Goal: Task Accomplishment & Management: Manage account settings

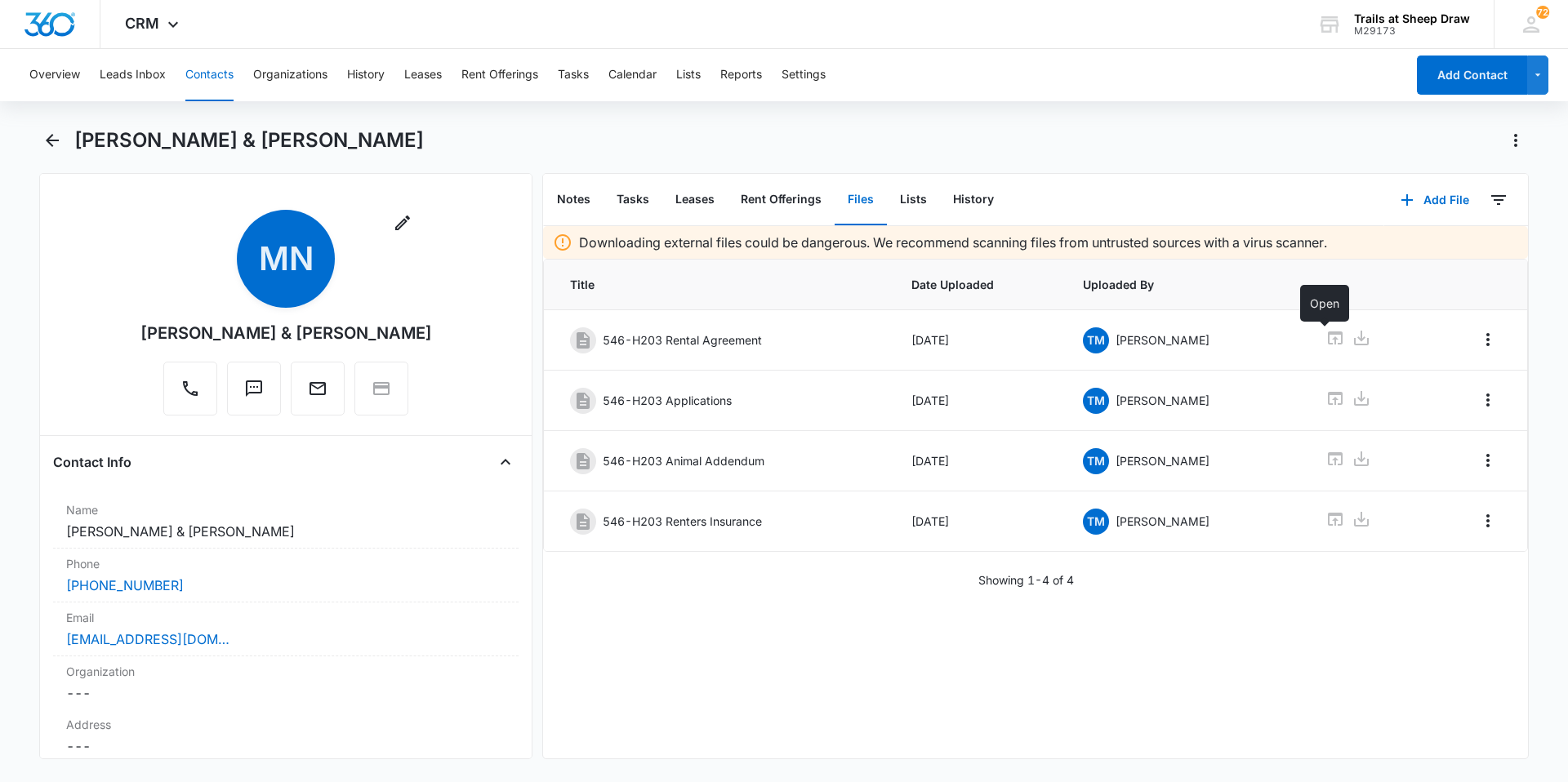
scroll to position [2123, 0]
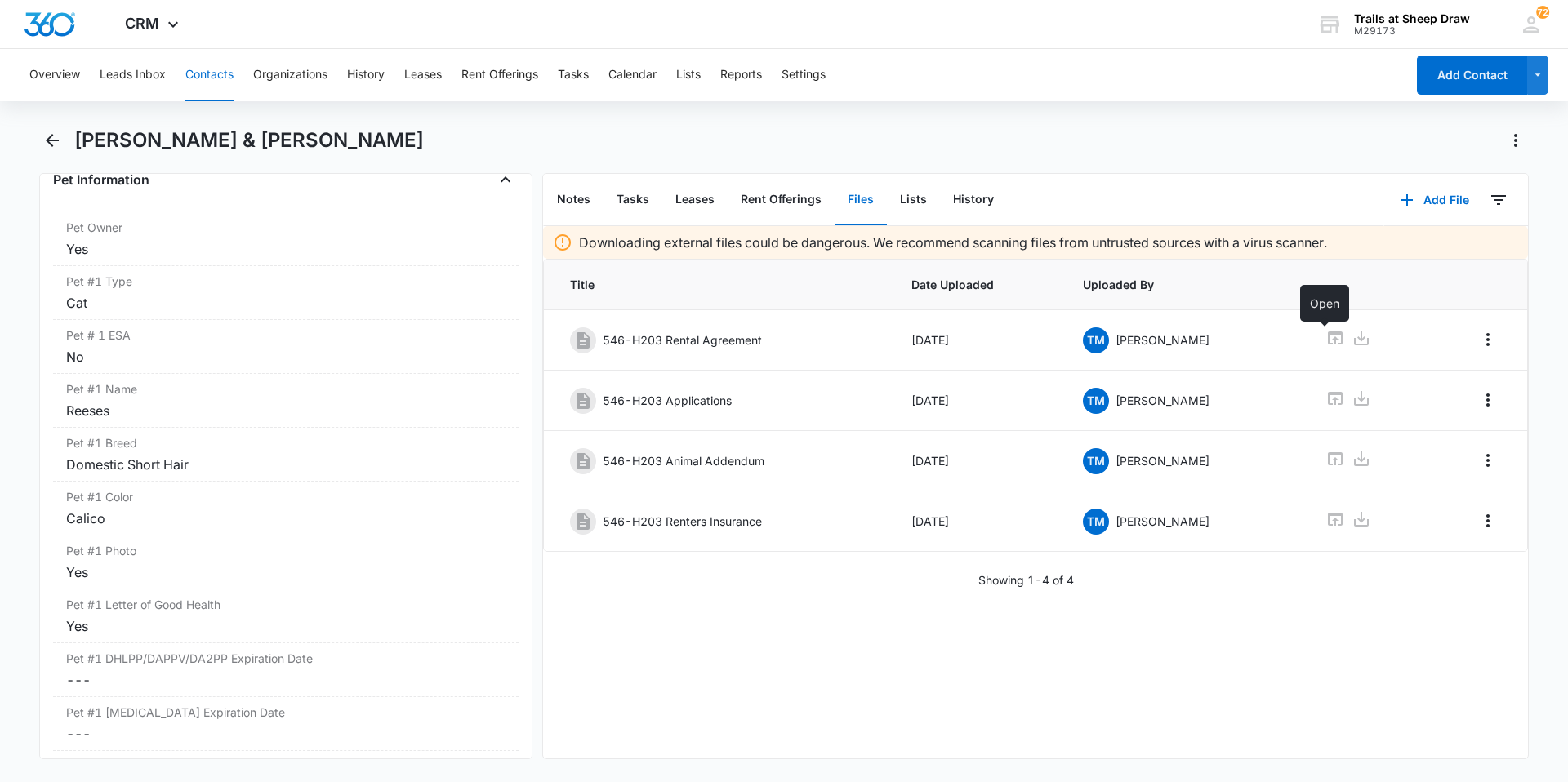
click at [237, 68] on div "Overview Leads Inbox Contacts Organizations History Leases Rent Offerings Tasks…" at bounding box center [712, 75] width 1386 height 52
click at [222, 80] on button "Contacts" at bounding box center [209, 75] width 48 height 52
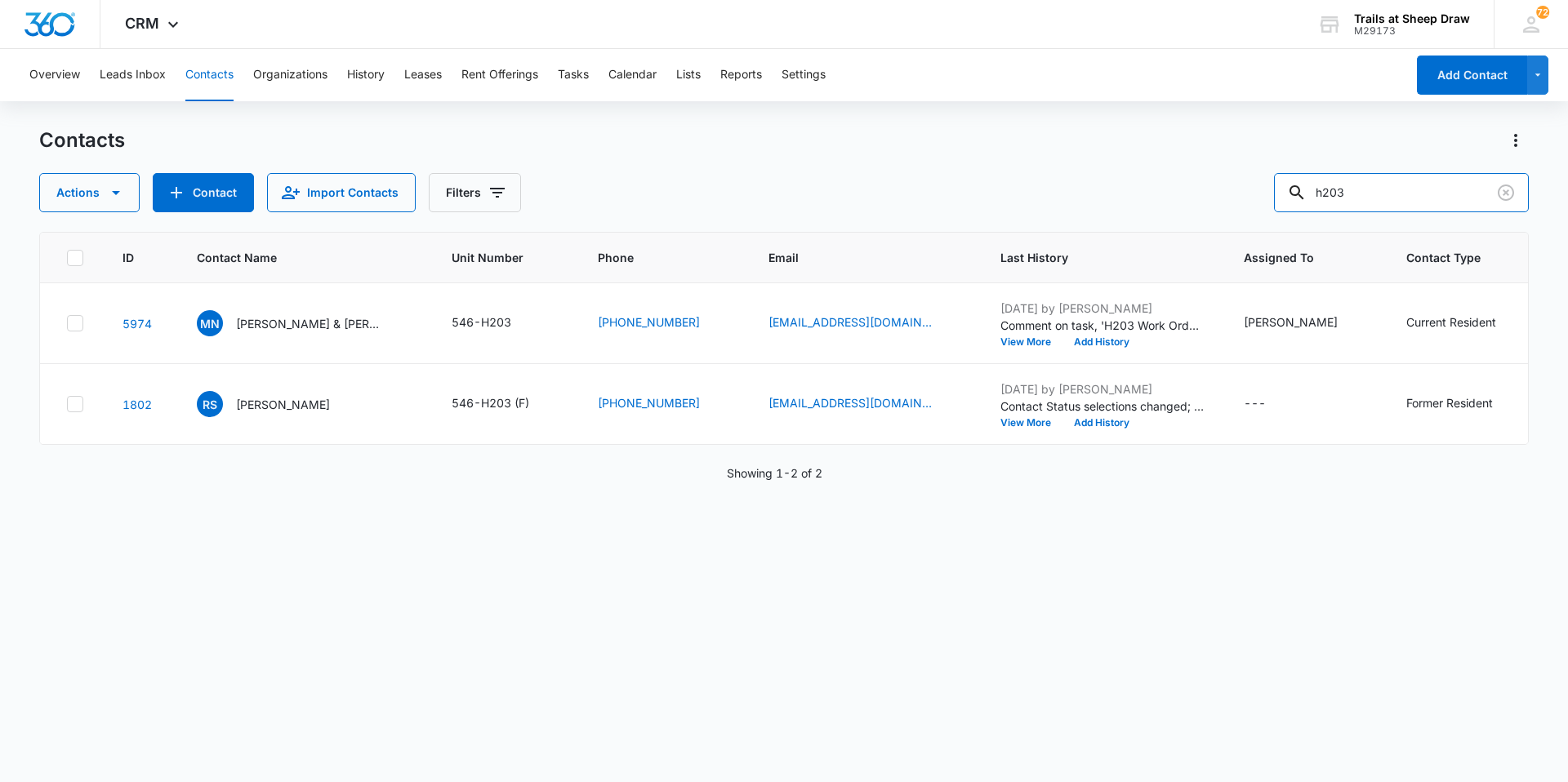
drag, startPoint x: 1380, startPoint y: 194, endPoint x: 1183, endPoint y: 209, distance: 197.6
click at [1183, 208] on div "Actions Contact Import Contacts Filters h203" at bounding box center [784, 192] width 1489 height 39
type input "a206"
click at [318, 330] on p "[PERSON_NAME] & [PERSON_NAME]" at bounding box center [309, 324] width 147 height 17
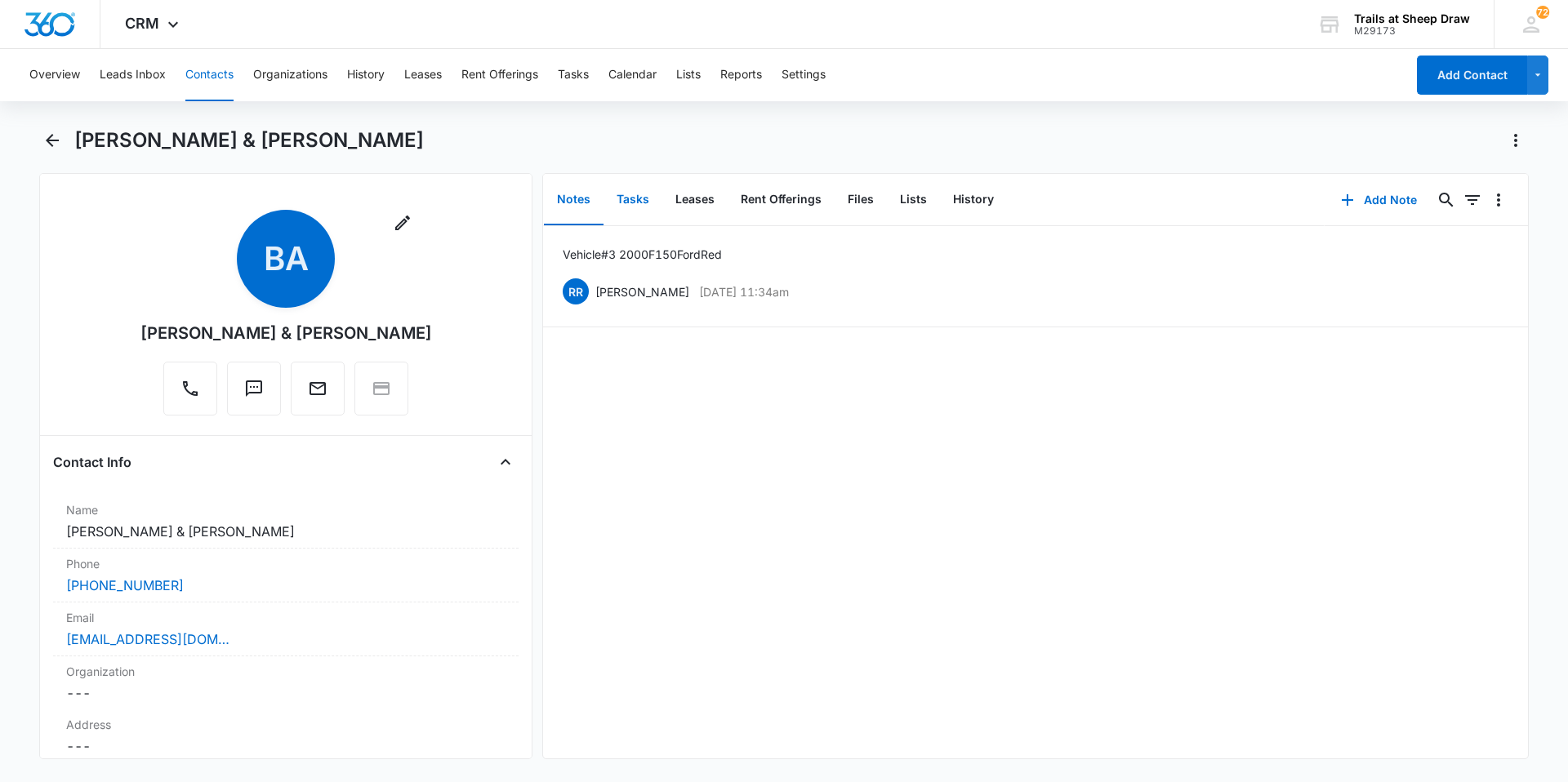
click at [633, 204] on button "Tasks" at bounding box center [633, 200] width 59 height 51
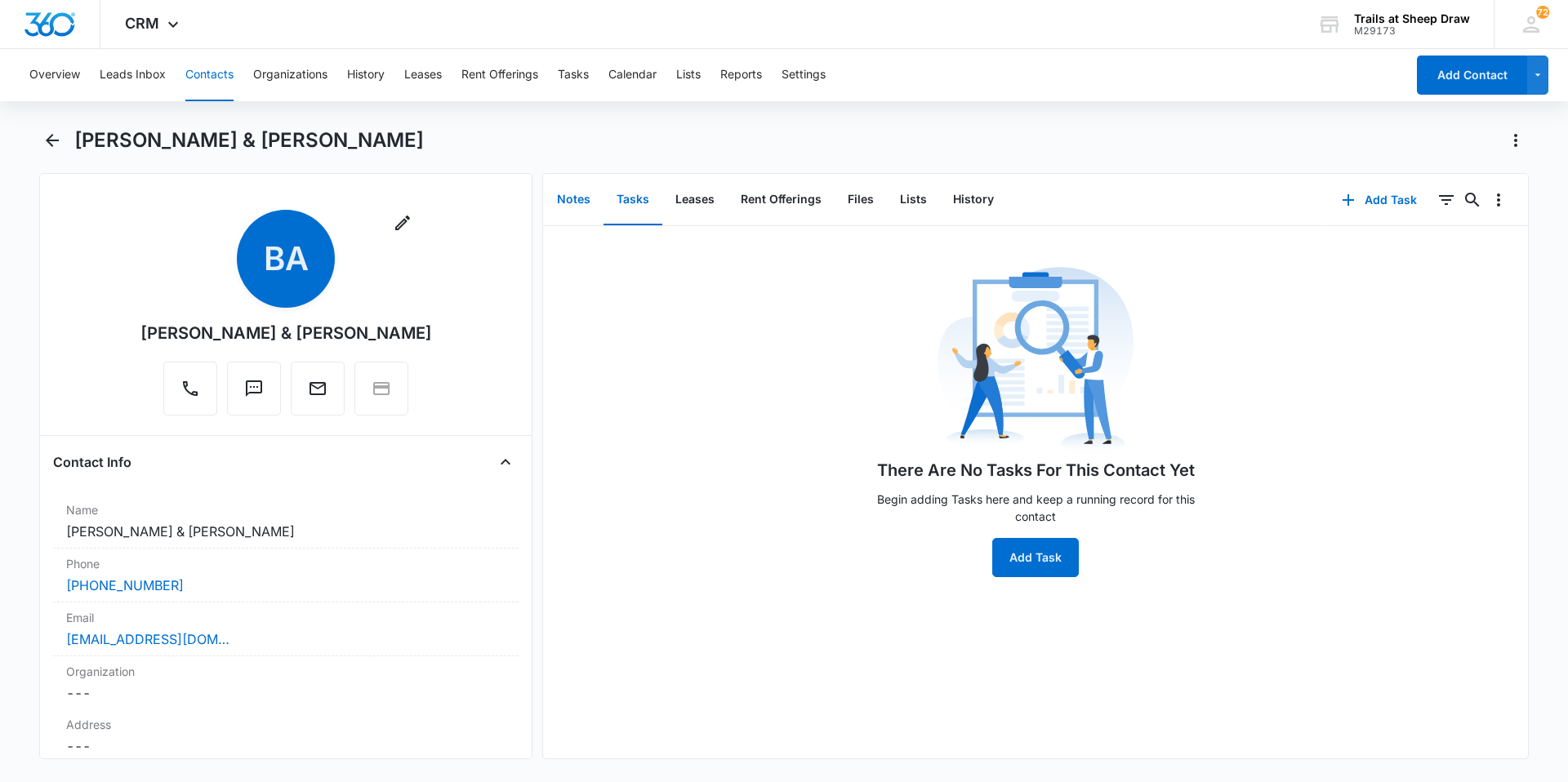
click at [585, 209] on button "Notes" at bounding box center [573, 200] width 59 height 51
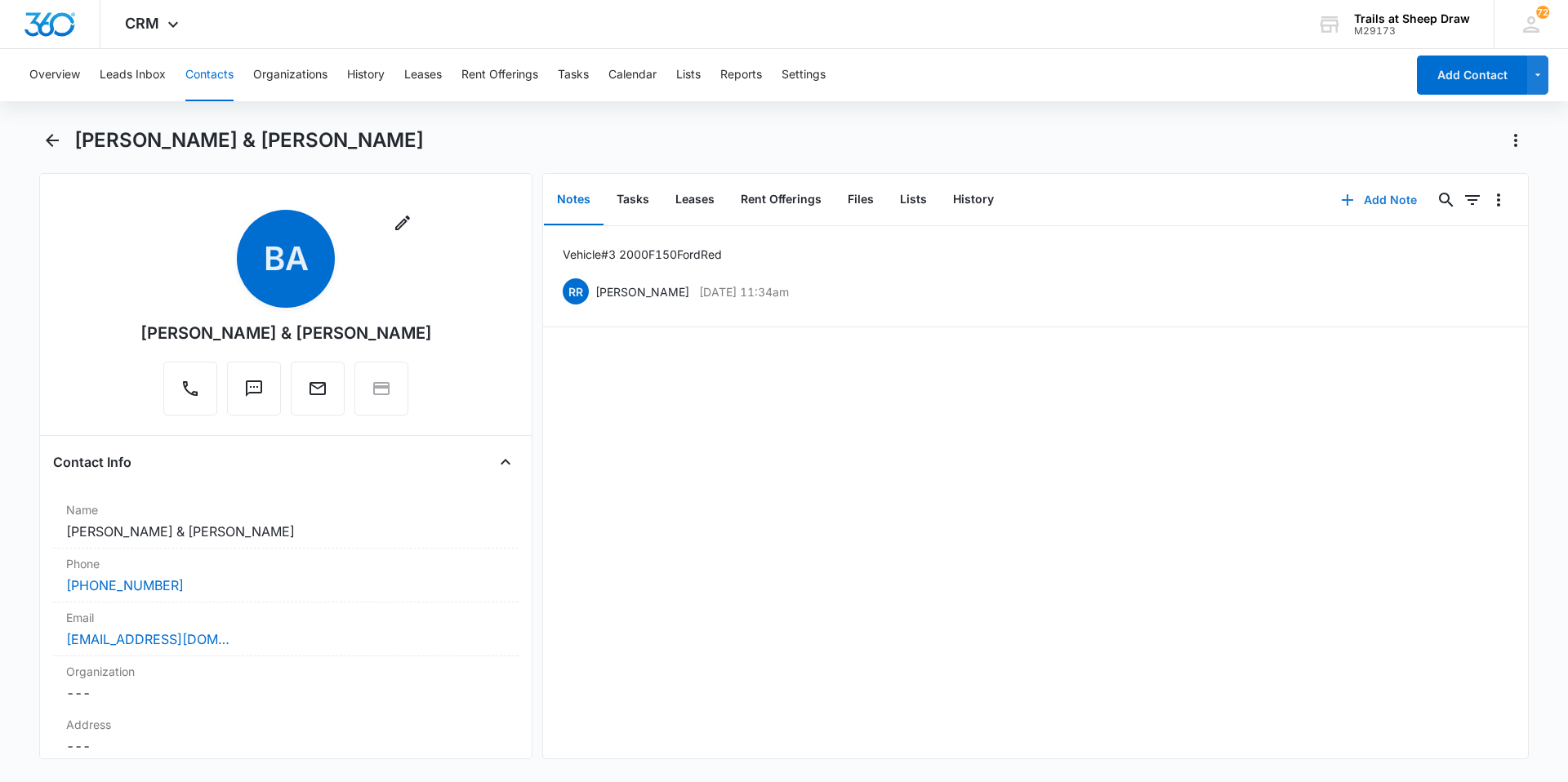
click at [1367, 194] on button "Add Note" at bounding box center [1379, 200] width 108 height 39
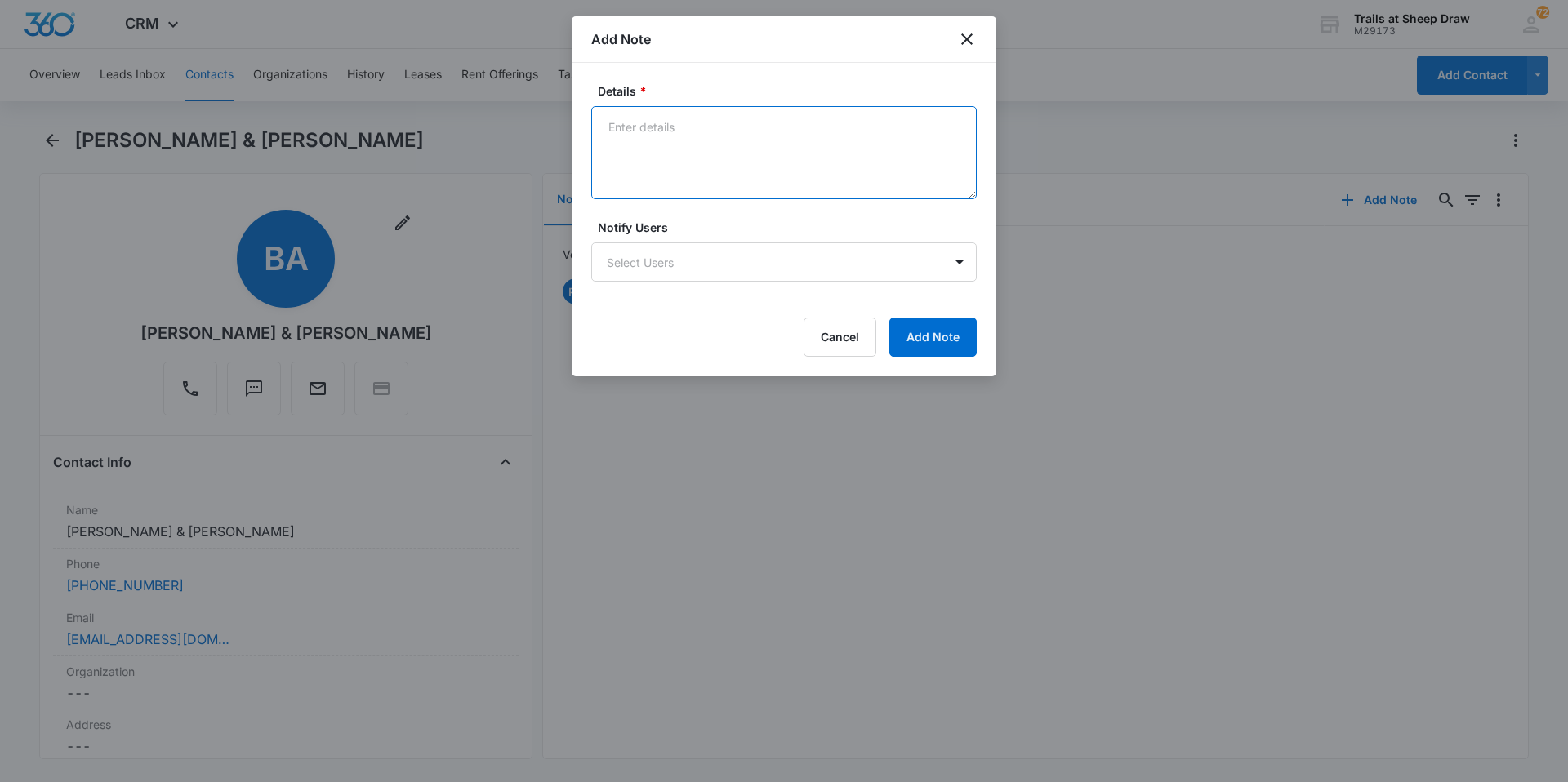
click at [671, 157] on textarea "Details *" at bounding box center [784, 152] width 385 height 93
click at [959, 38] on icon "close" at bounding box center [967, 39] width 19 height 19
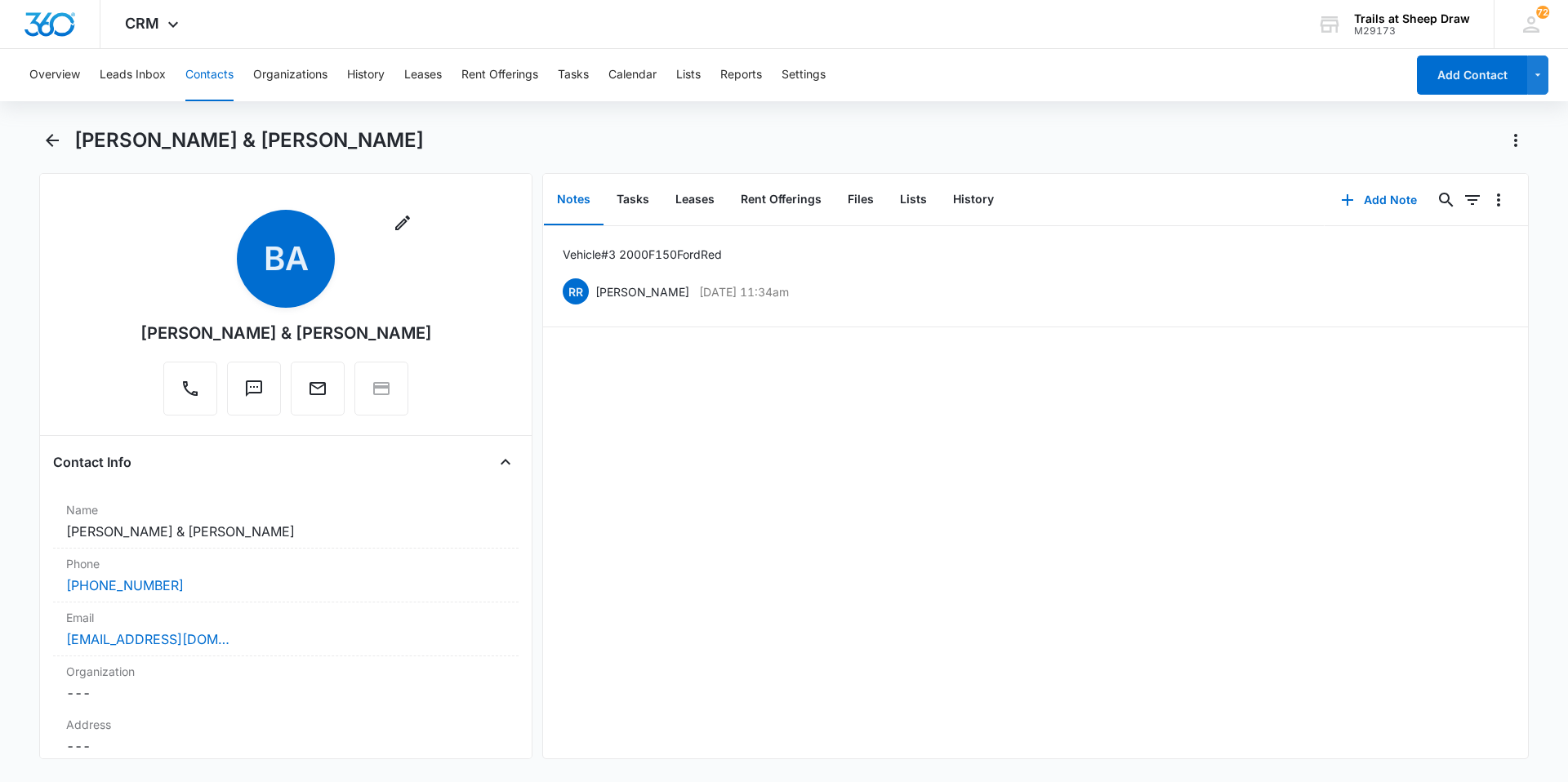
click at [203, 89] on button "Contacts" at bounding box center [209, 75] width 48 height 52
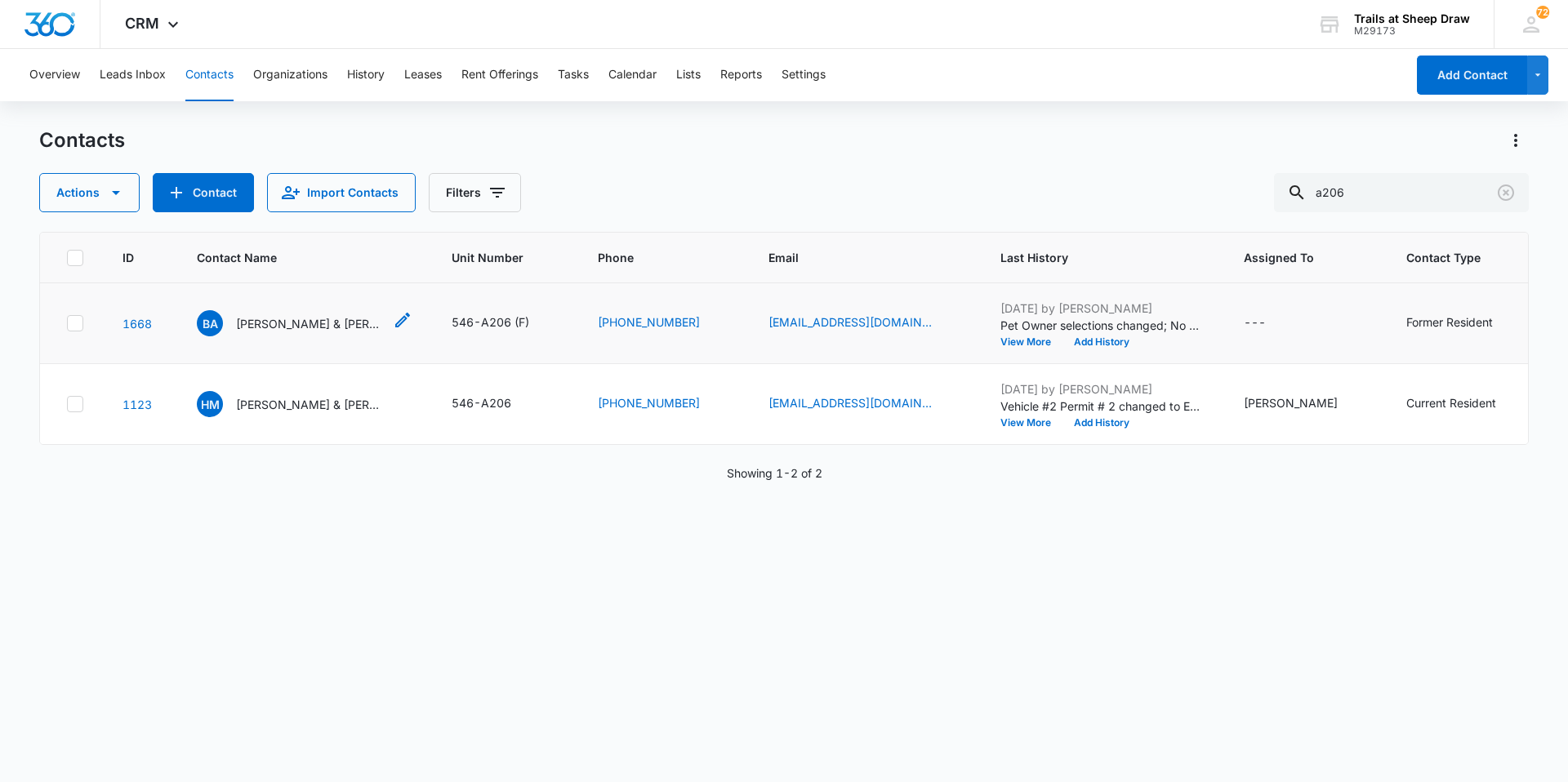
click at [342, 326] on p "[PERSON_NAME] & [PERSON_NAME]" at bounding box center [309, 324] width 147 height 17
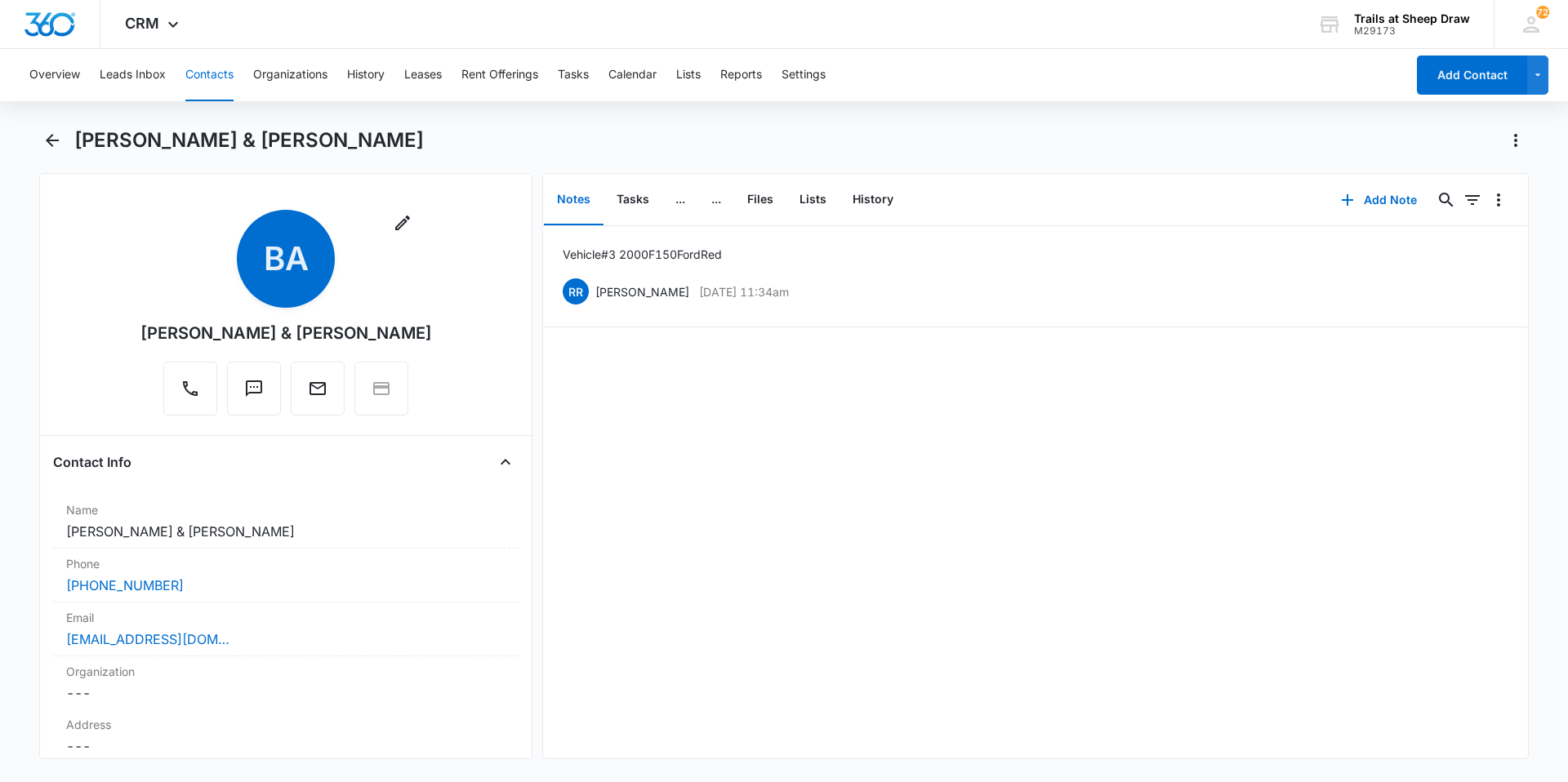
click at [225, 73] on button "Contacts" at bounding box center [209, 75] width 48 height 52
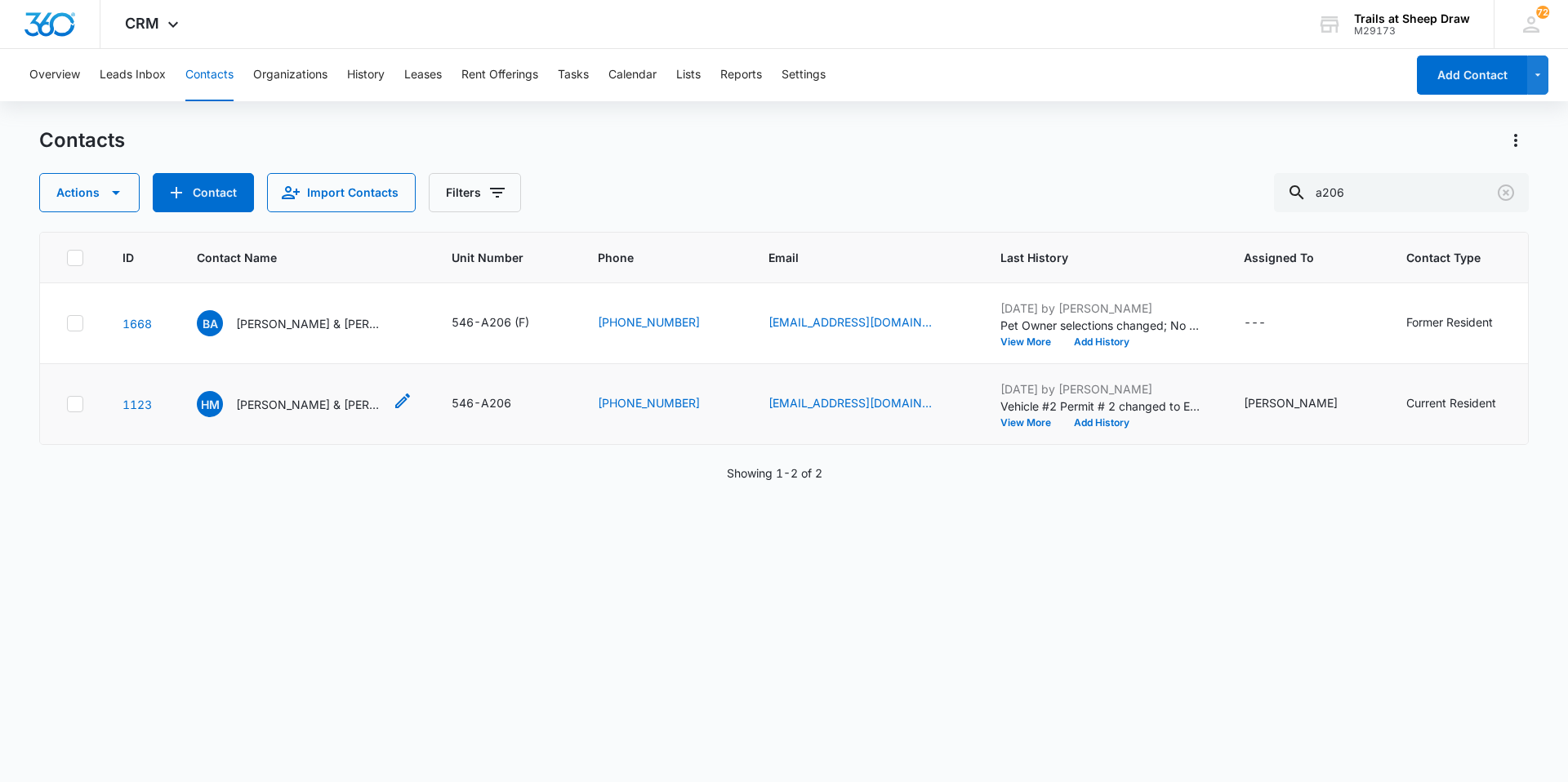
click at [306, 407] on p "[PERSON_NAME] & [PERSON_NAME]" at bounding box center [309, 405] width 147 height 17
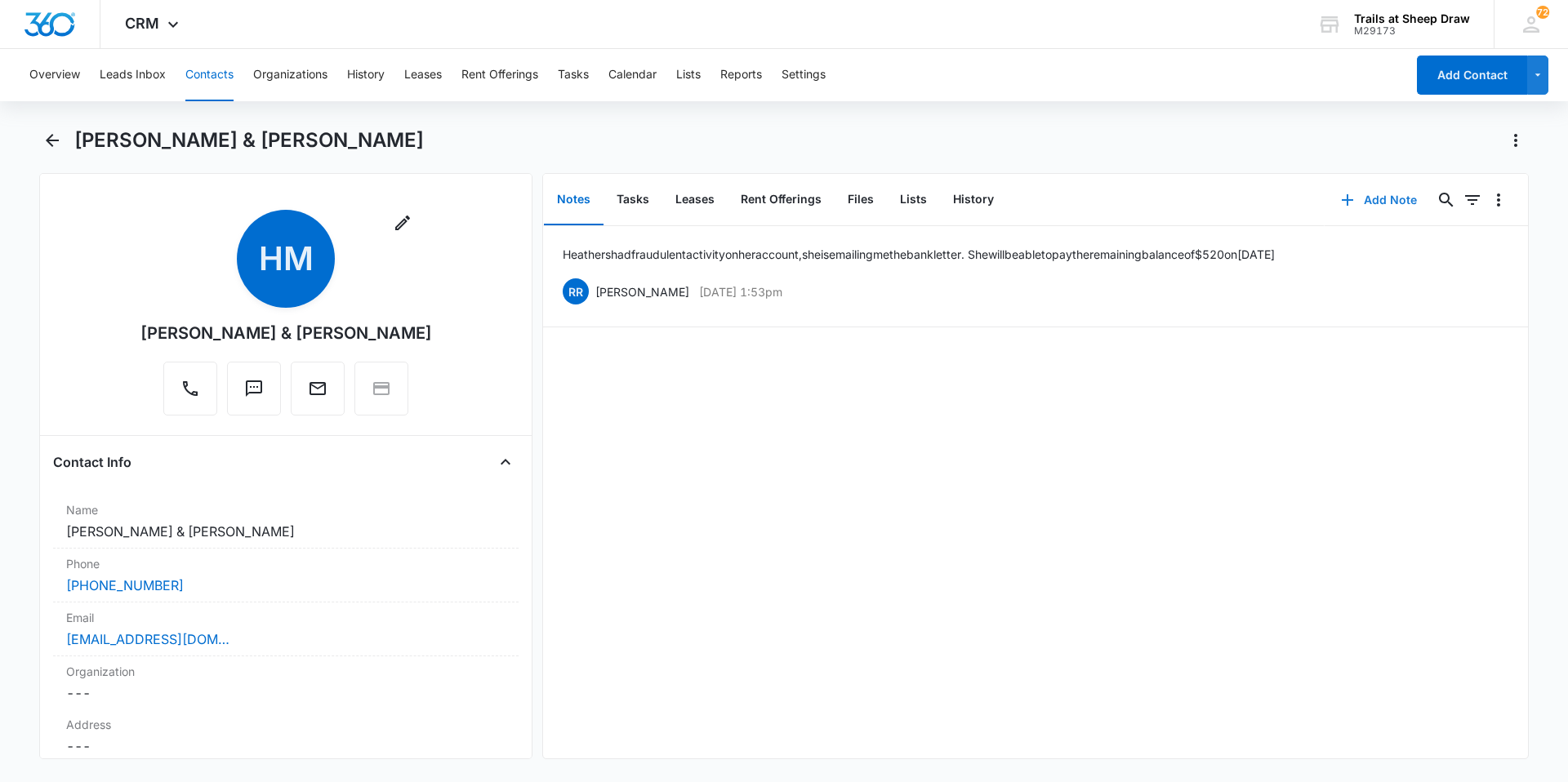
click at [1375, 203] on button "Add Note" at bounding box center [1379, 200] width 108 height 39
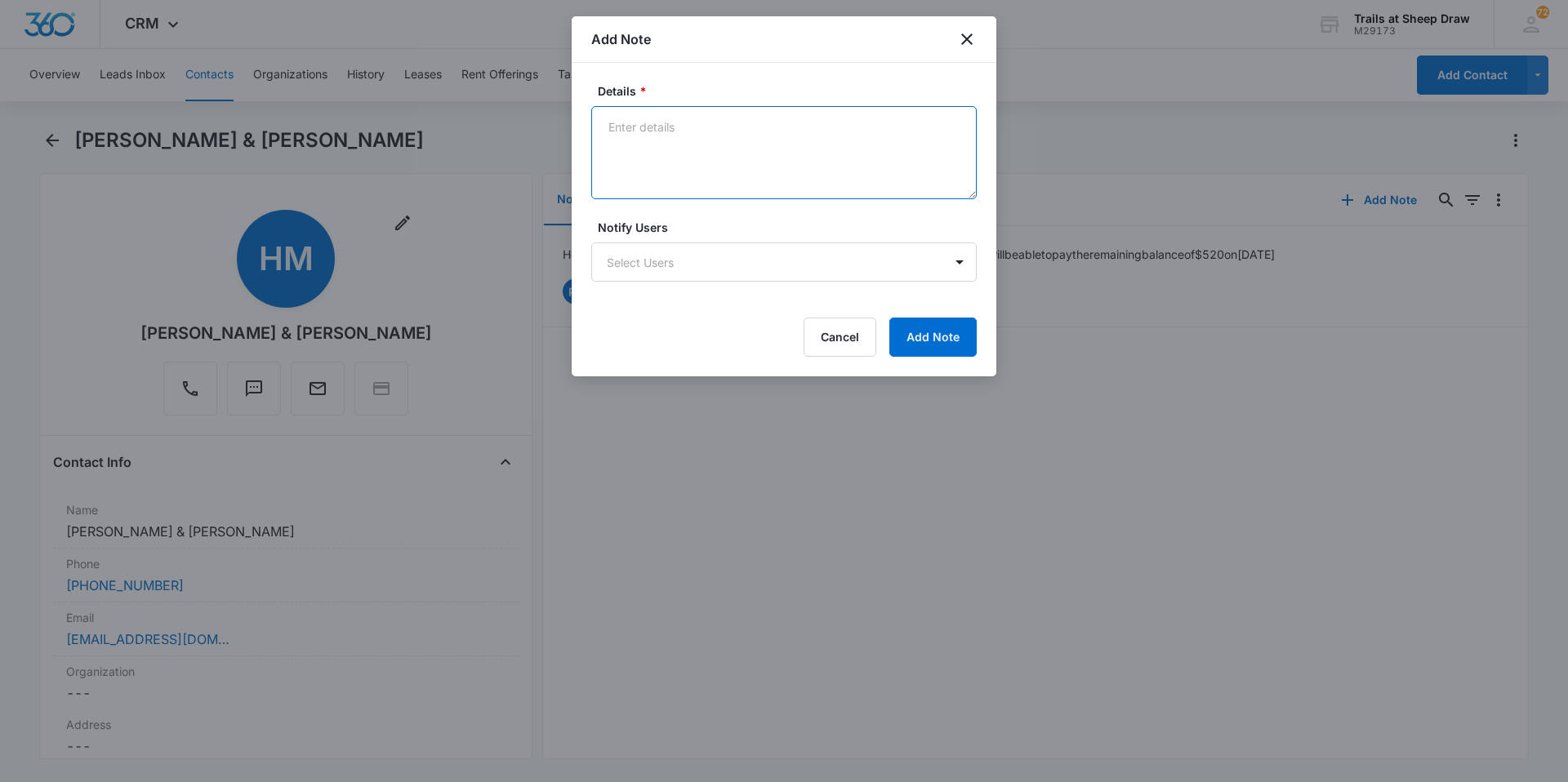
click at [667, 137] on textarea "Details *" at bounding box center [784, 152] width 385 height 93
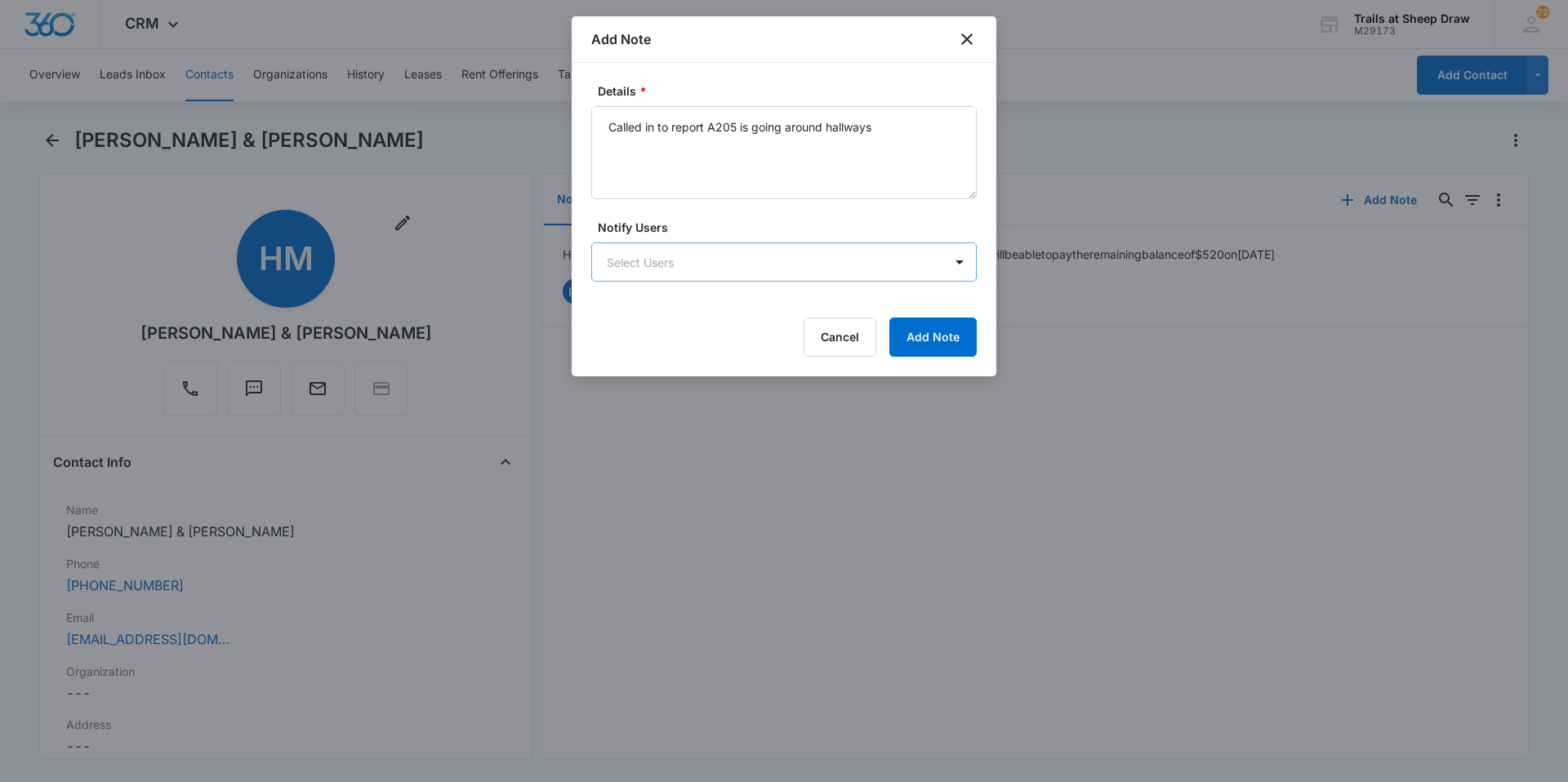
click at [682, 259] on body "CRM Apps Reputation Websites Forms CRM Email Social Content Ads Intelligence Fi…" at bounding box center [784, 391] width 1568 height 782
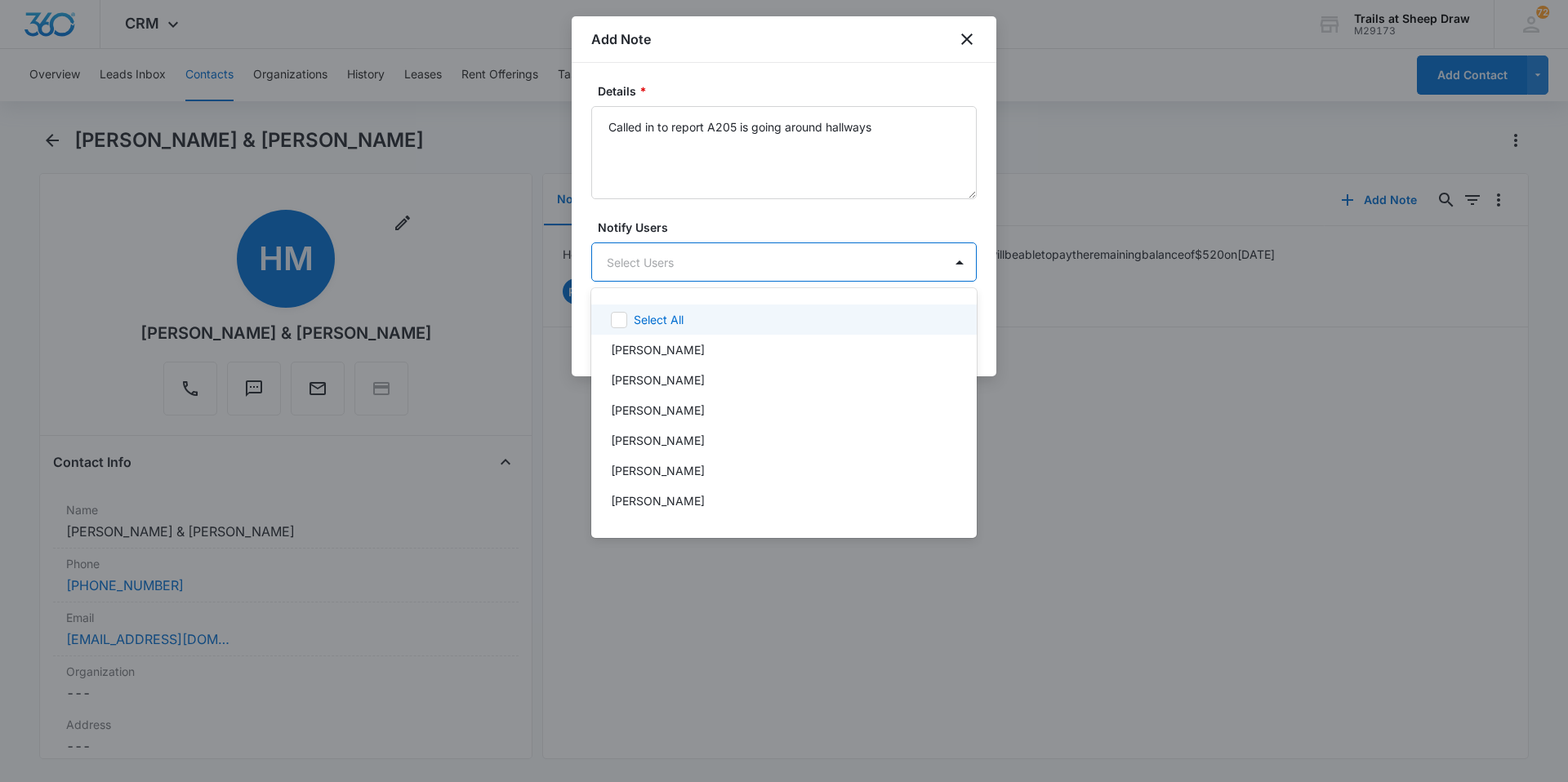
click at [678, 262] on div at bounding box center [784, 391] width 1568 height 782
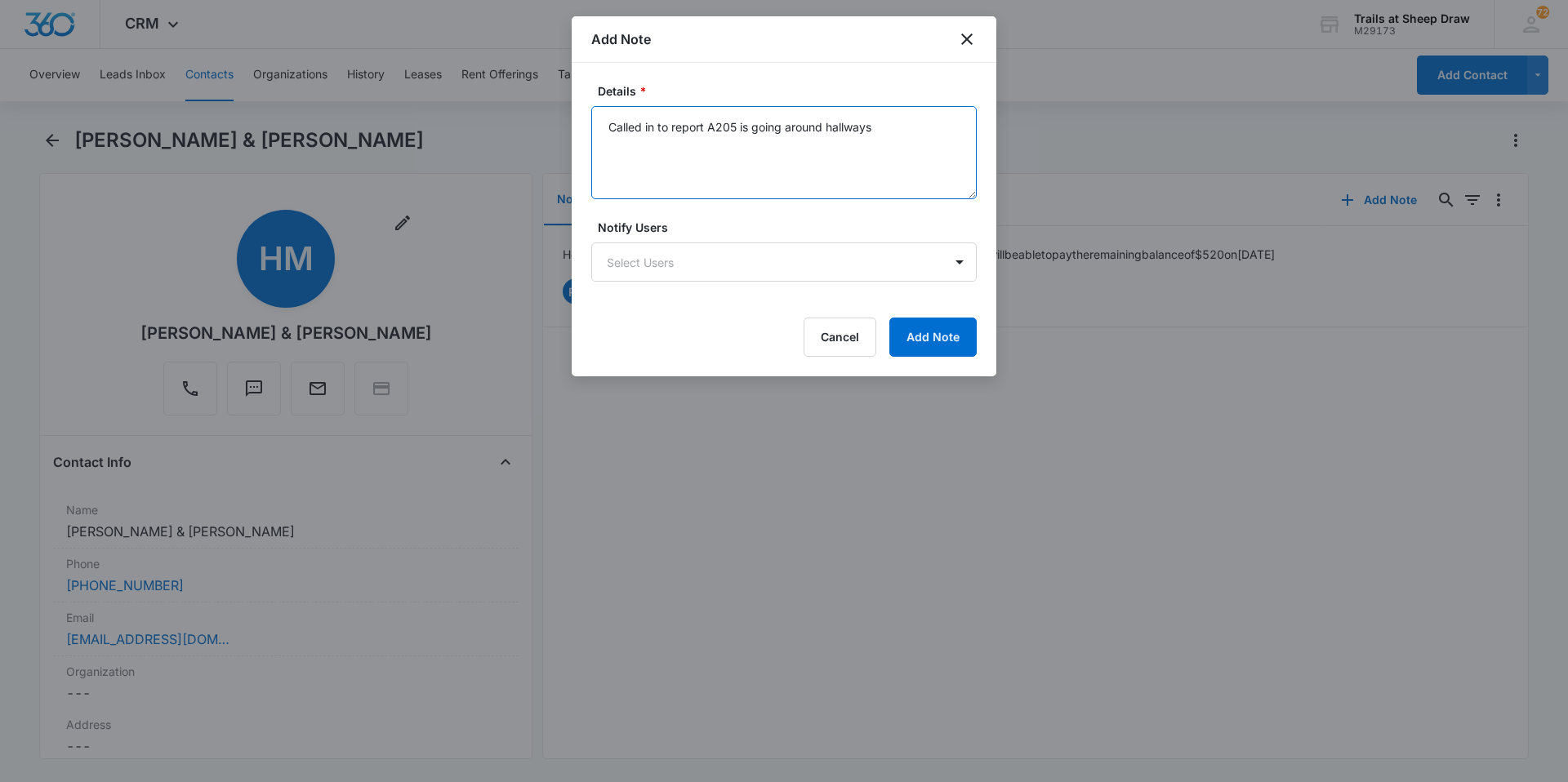
click at [664, 142] on textarea "Called in to report A205 is going around hallways" at bounding box center [784, 152] width 385 height 93
click at [739, 128] on textarea "Called in to report A205 is going around hallways" at bounding box center [784, 152] width 385 height 93
click at [878, 121] on textarea "Called in to report A205 is going around hallways" at bounding box center [784, 152] width 385 height 93
click at [903, 135] on textarea "Called in to report A205 is going around hallways" at bounding box center [784, 152] width 385 height 93
click at [892, 128] on textarea "Called in to report A205 is going around hallways" at bounding box center [784, 152] width 385 height 93
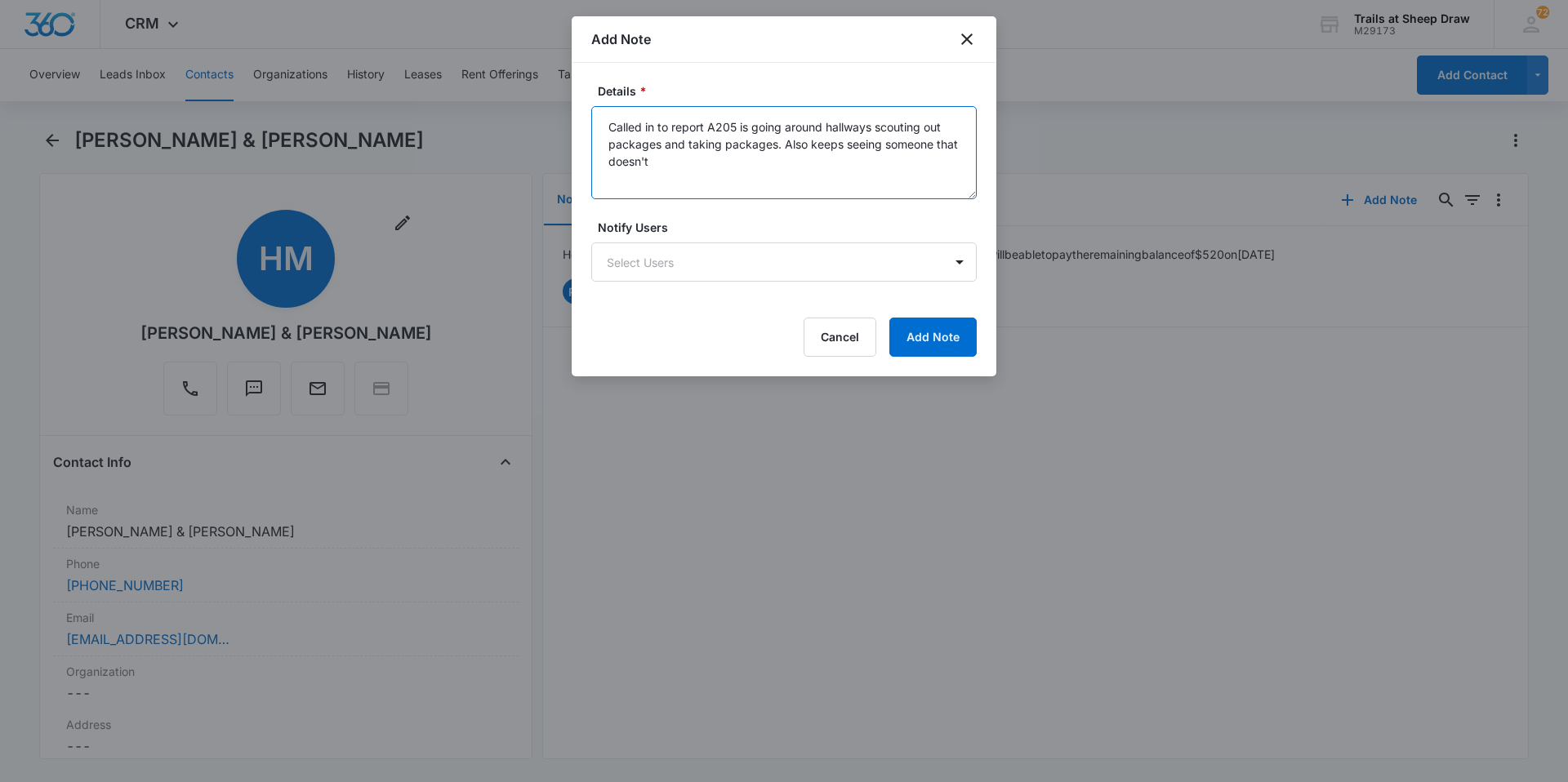
click at [705, 177] on textarea "Called in to report A205 is going around hallways scouting out packages and tak…" at bounding box center [784, 152] width 385 height 93
click at [675, 163] on textarea "Called in to report A205 is going around hallways scouting out packages and tak…" at bounding box center [784, 152] width 385 height 93
click at [816, 139] on textarea "Called in to report A205 is going around hallways scouting out packages and tak…" at bounding box center [784, 152] width 385 height 93
click at [847, 149] on textarea "Called in to report A205 is going around hallways scouting out packages and tak…" at bounding box center [784, 152] width 385 height 93
click at [865, 147] on textarea "Called in to report A205 is going around hallways scouting out packages and tak…" at bounding box center [784, 152] width 385 height 93
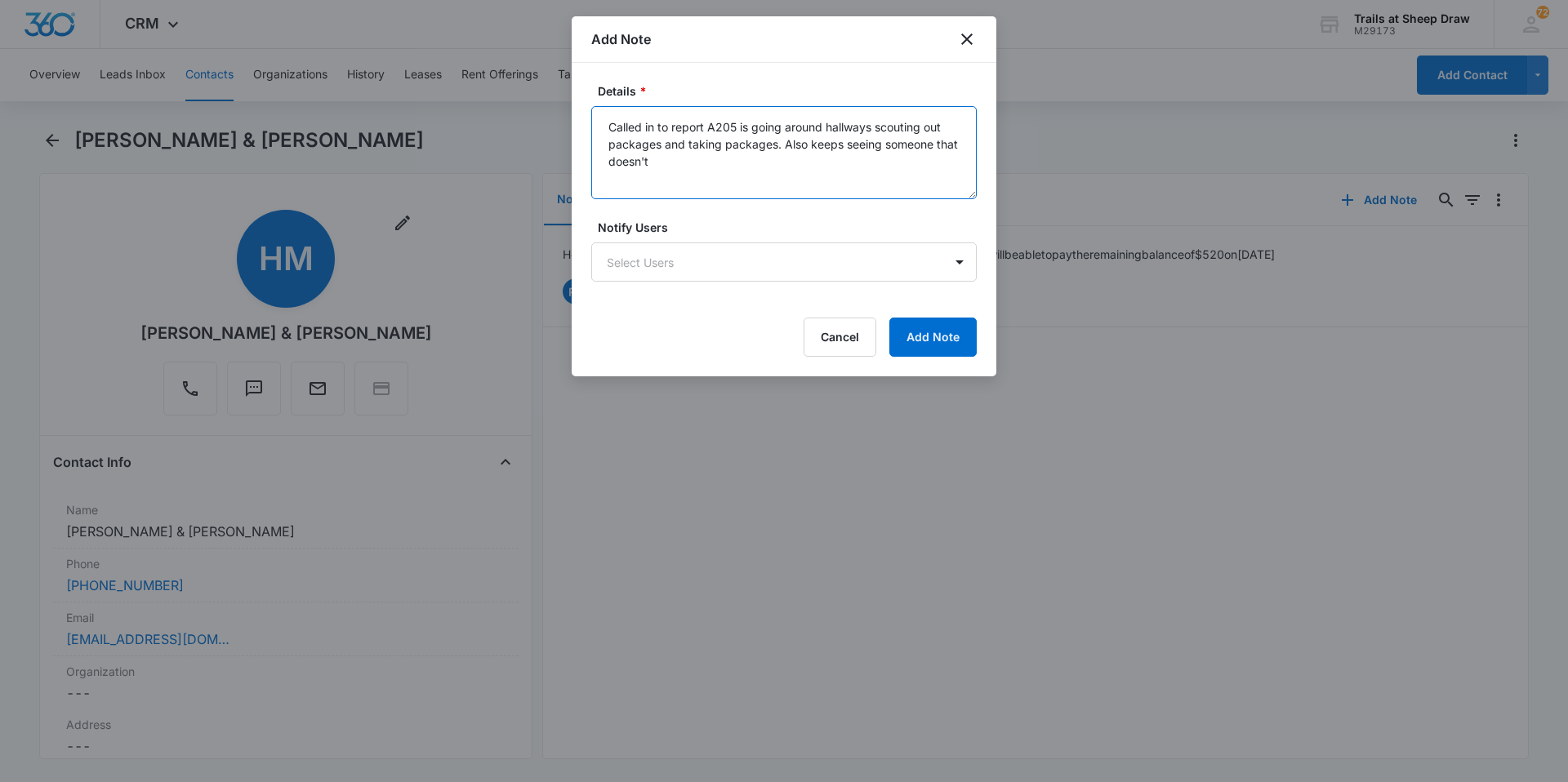
click at [904, 147] on textarea "Called in to report A205 is going around hallways scouting out packages and tak…" at bounding box center [784, 152] width 385 height 93
click at [950, 149] on textarea "Called in to report A205 is going around hallways scouting out packages and tak…" at bounding box center [784, 152] width 385 height 93
click at [686, 170] on textarea "Called in to report A205 is going around hallways scouting out packages and tak…" at bounding box center [784, 152] width 385 height 93
click at [840, 163] on textarea "Called in to report A205 is going around hallways scouting out packages and tak…" at bounding box center [784, 152] width 385 height 93
type textarea "Called in to report A205 is going around hallways scouting out packages and tak…"
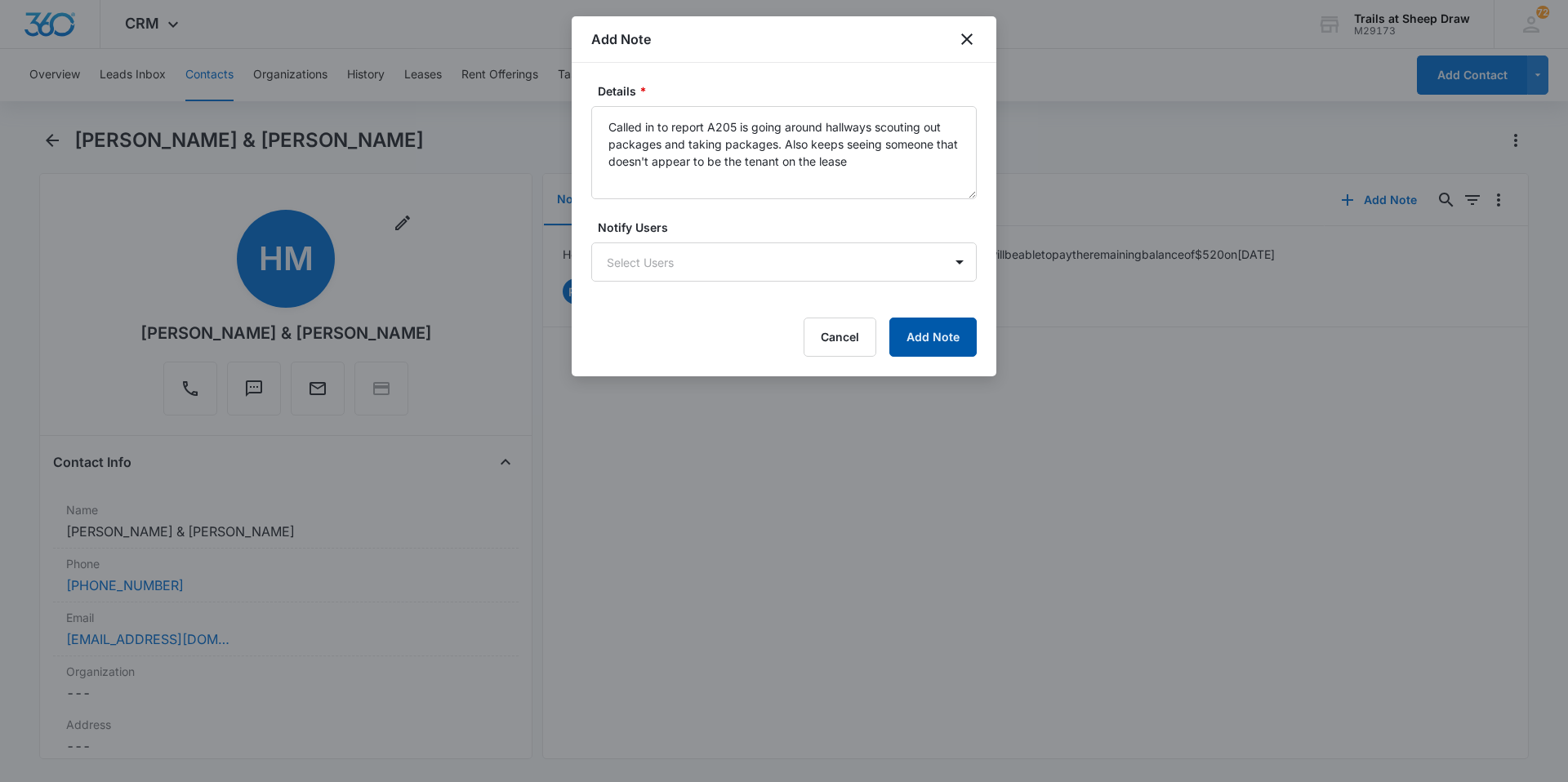
click at [940, 343] on button "Add Note" at bounding box center [933, 336] width 87 height 39
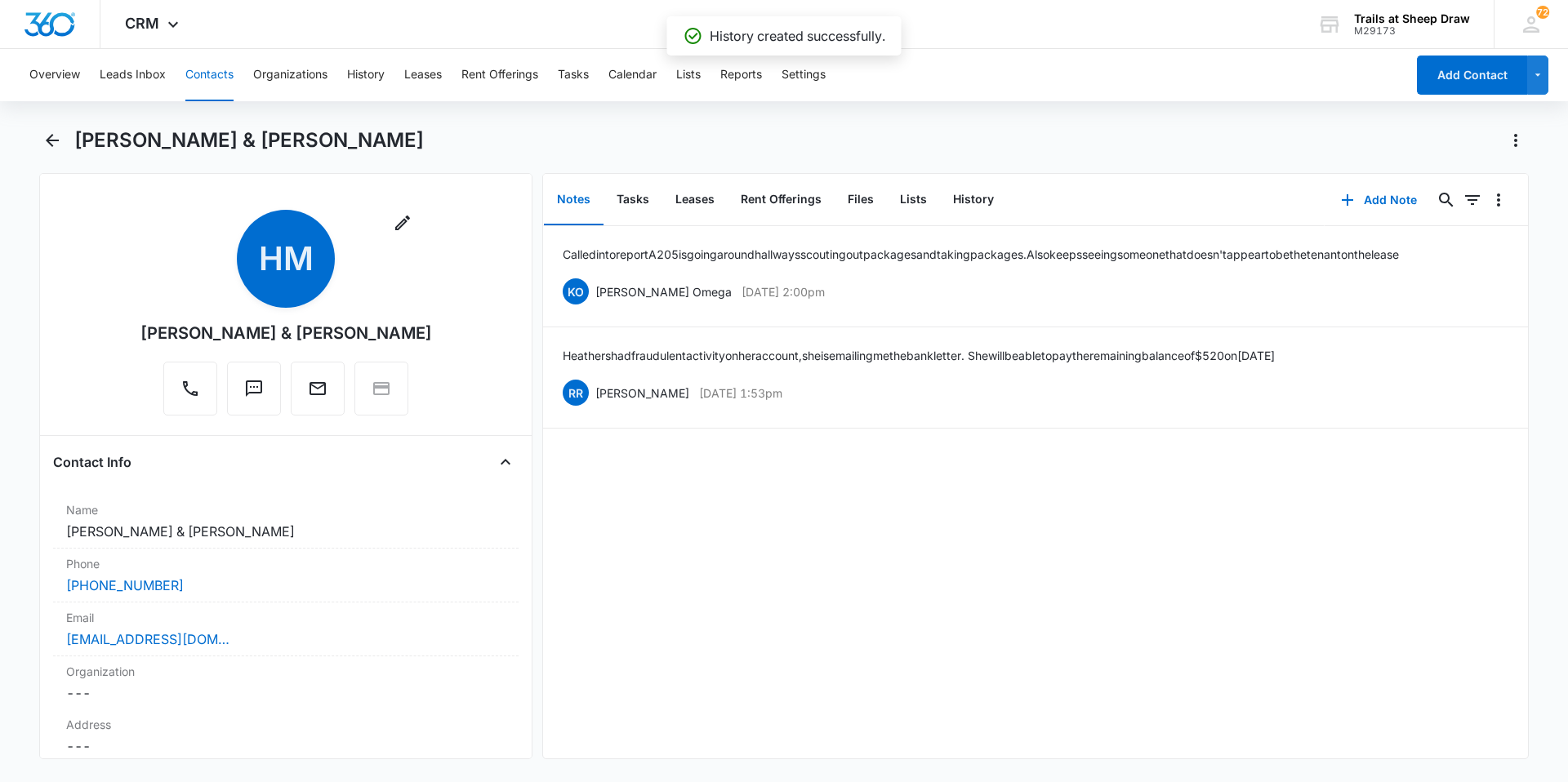
click at [206, 69] on button "Contacts" at bounding box center [209, 75] width 48 height 52
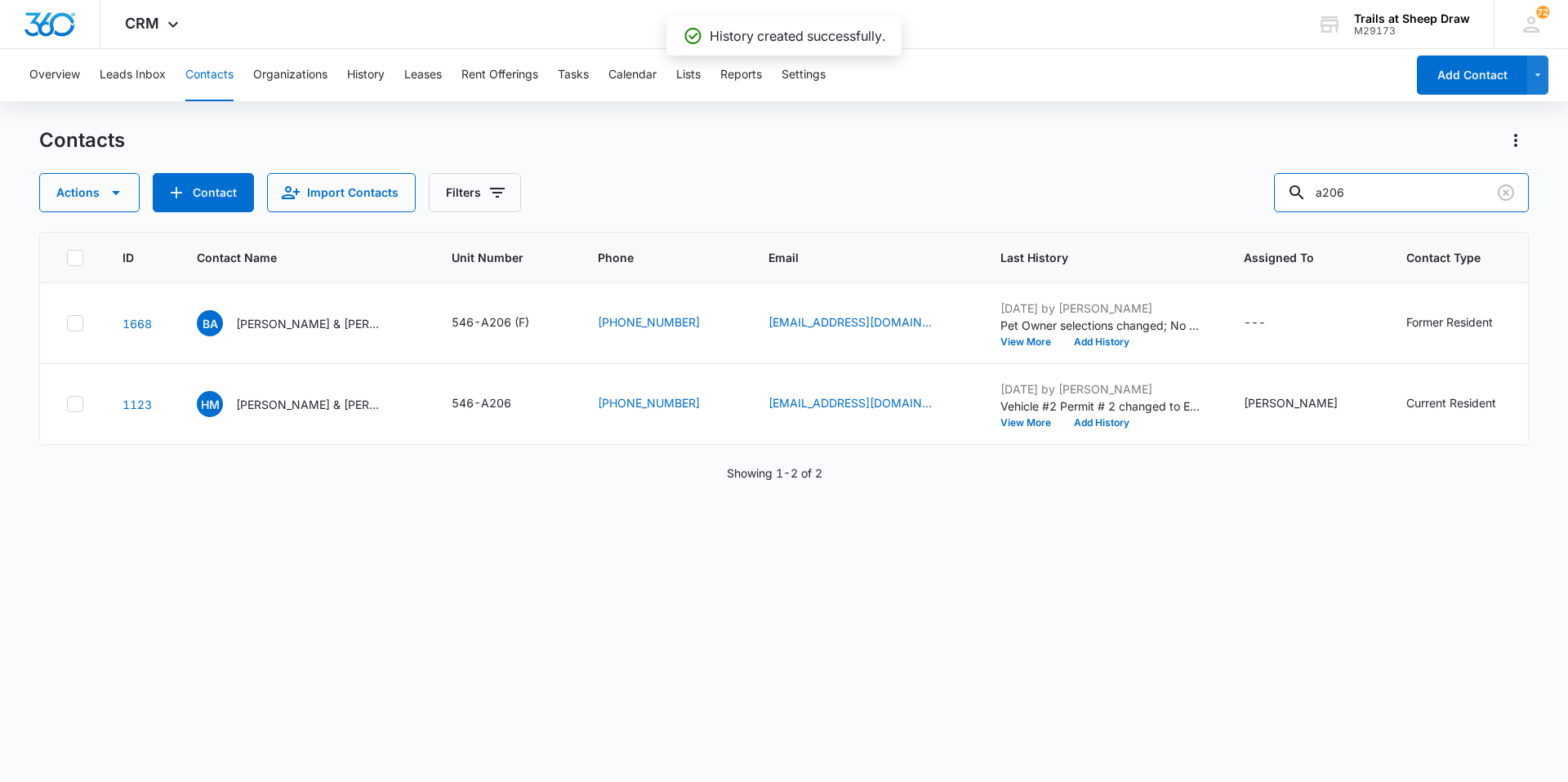
drag, startPoint x: 1386, startPoint y: 190, endPoint x: 1189, endPoint y: 178, distance: 197.4
click at [1189, 178] on div "Actions Contact Import Contacts Filters a206" at bounding box center [784, 192] width 1489 height 39
type input "a205"
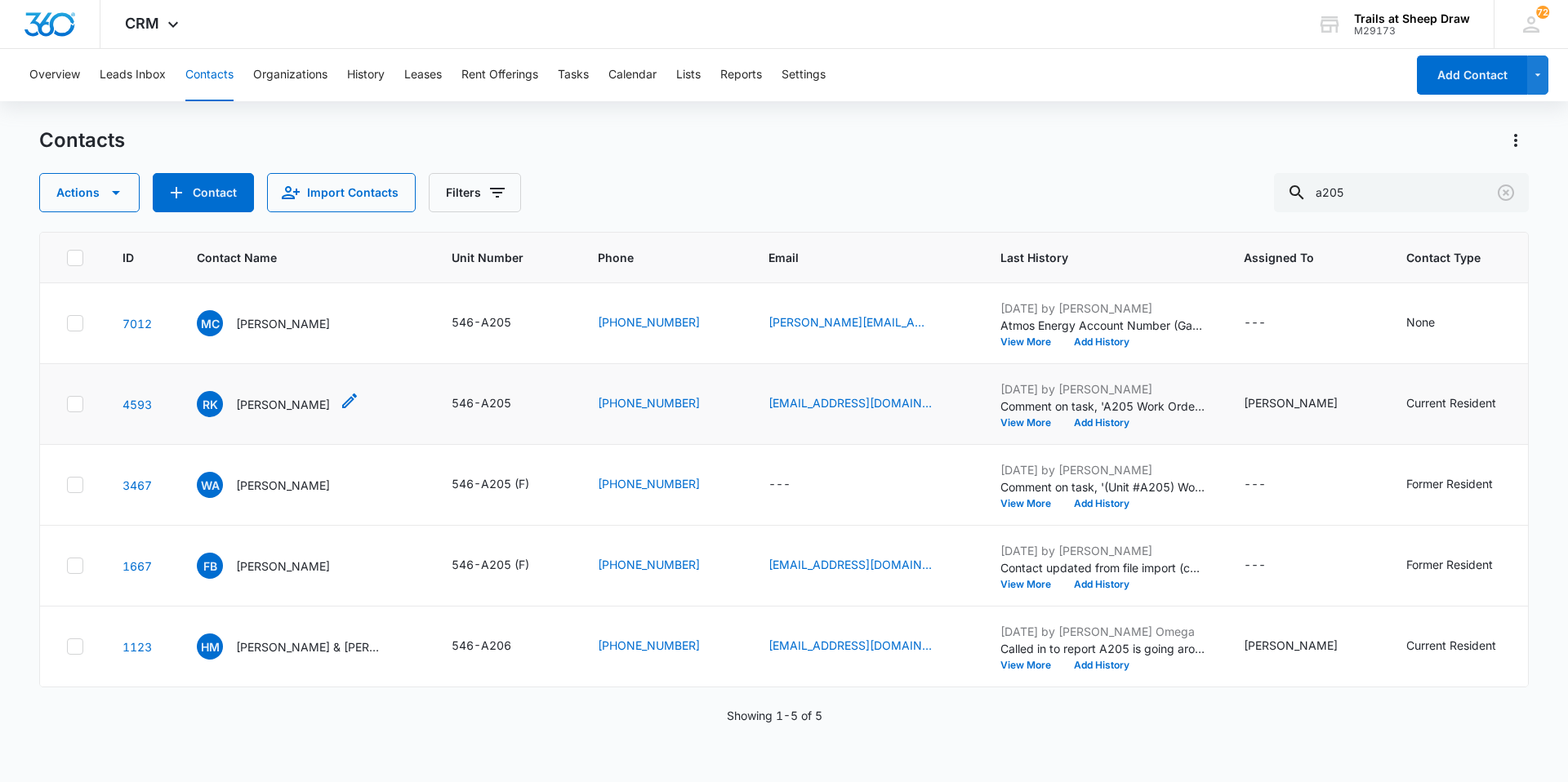
click at [357, 405] on icon "Contact Name - Ranjan Kumar Mohanty - Select to Edit Field" at bounding box center [350, 400] width 15 height 15
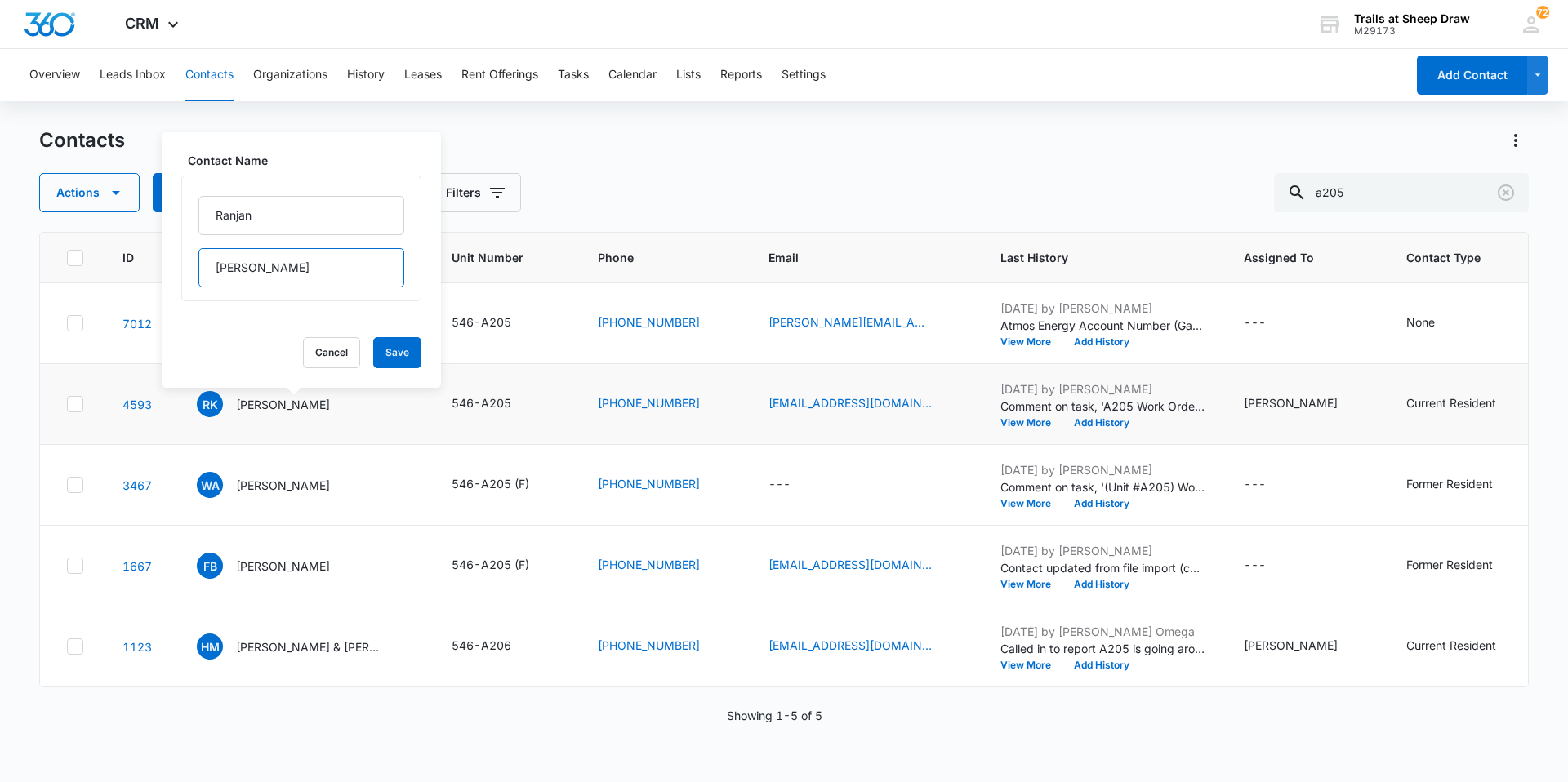
click at [350, 268] on input "[PERSON_NAME]" at bounding box center [301, 267] width 205 height 39
type input "[PERSON_NAME] (F)"
click at [385, 349] on button "Save" at bounding box center [397, 353] width 48 height 31
